Goal: Navigation & Orientation: Find specific page/section

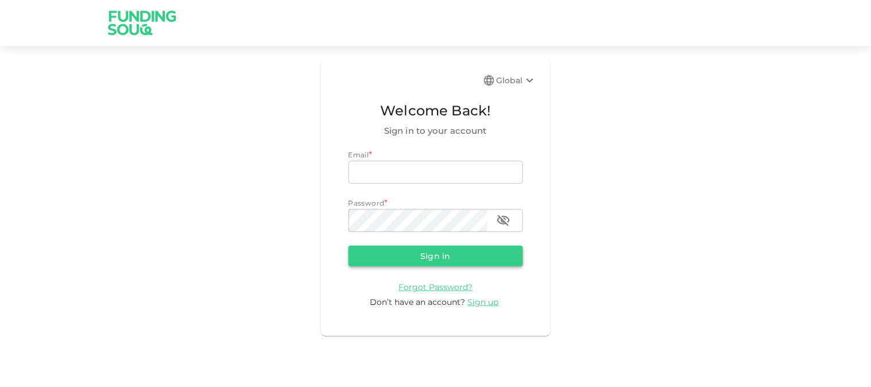
type input "[EMAIL_ADDRESS][DOMAIN_NAME]"
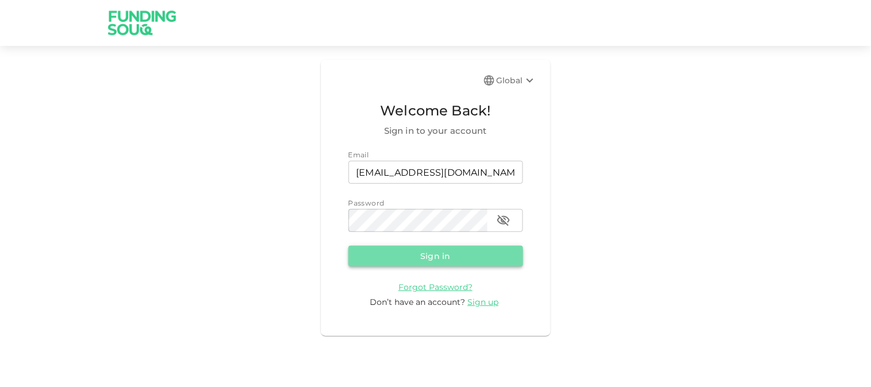
click at [427, 253] on button "Sign in" at bounding box center [435, 256] width 175 height 21
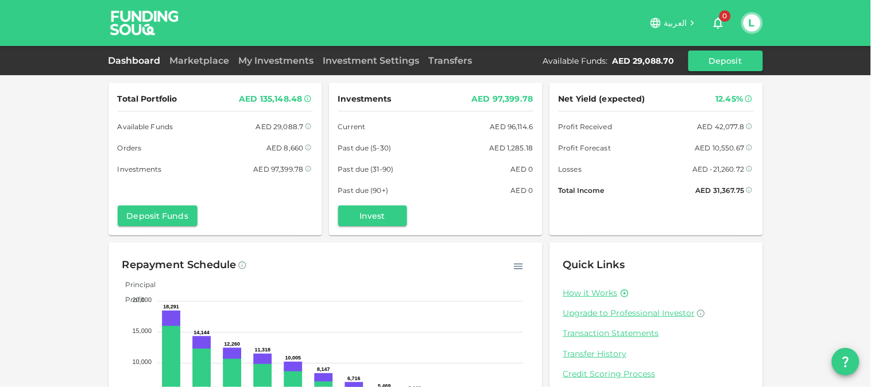
click at [198, 48] on div "Dashboard Marketplace My Investments Investment Settings Transfers Available Fu…" at bounding box center [435, 60] width 871 height 29
click at [198, 55] on link "Marketplace" at bounding box center [199, 60] width 69 height 11
